Goal: Information Seeking & Learning: Learn about a topic

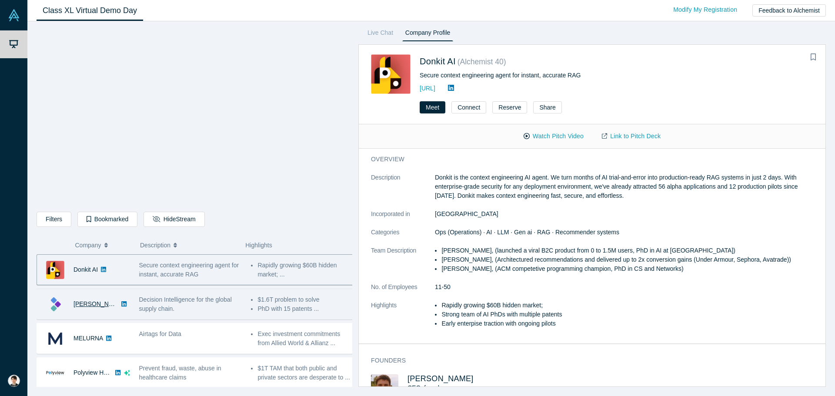
click at [86, 307] on link "[PERSON_NAME]" at bounding box center [98, 303] width 50 height 7
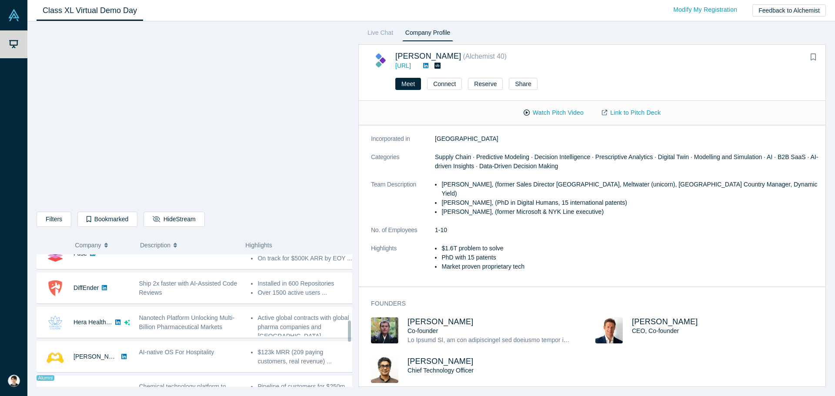
scroll to position [387, 0]
